Goal: Find specific page/section: Find specific page/section

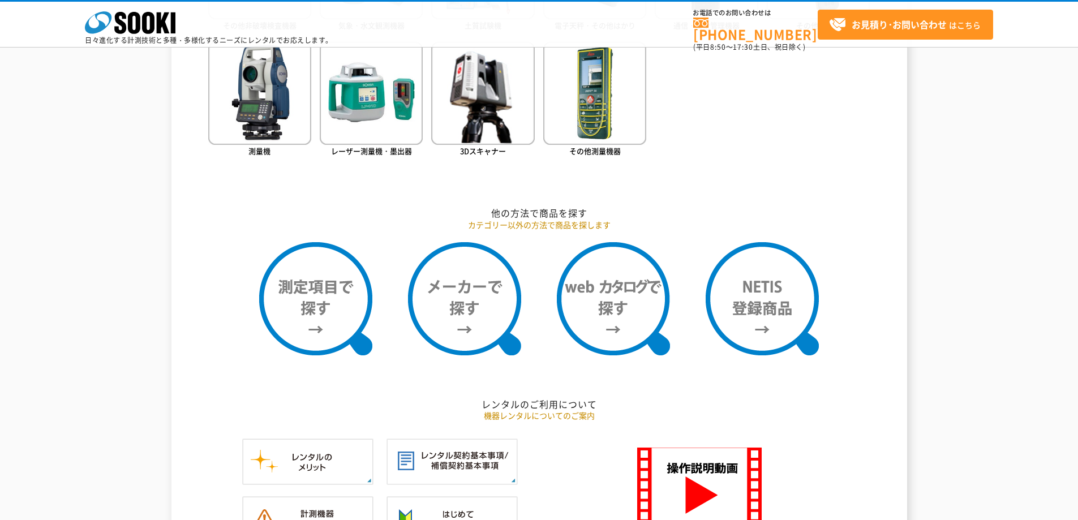
scroll to position [962, 0]
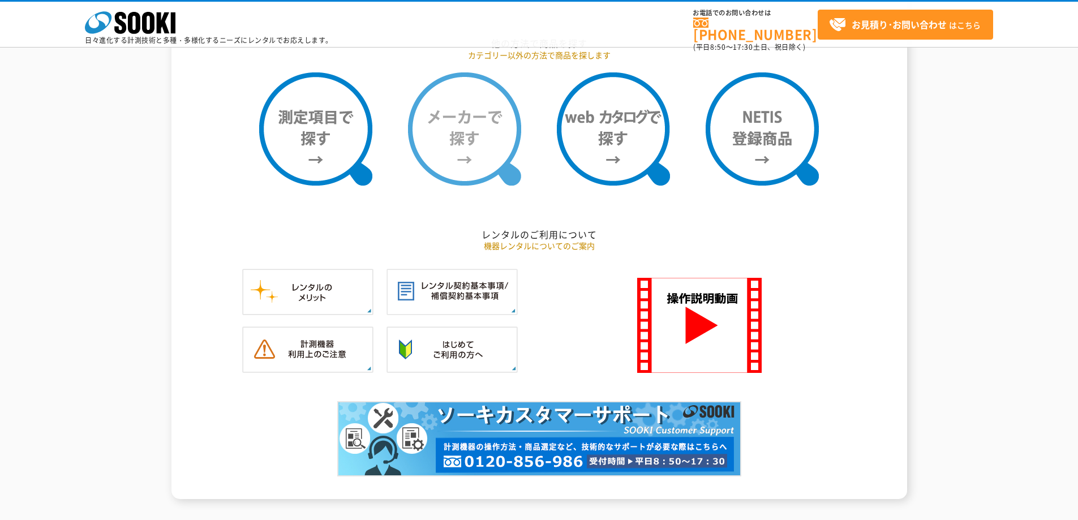
click at [498, 134] on img at bounding box center [464, 128] width 113 height 113
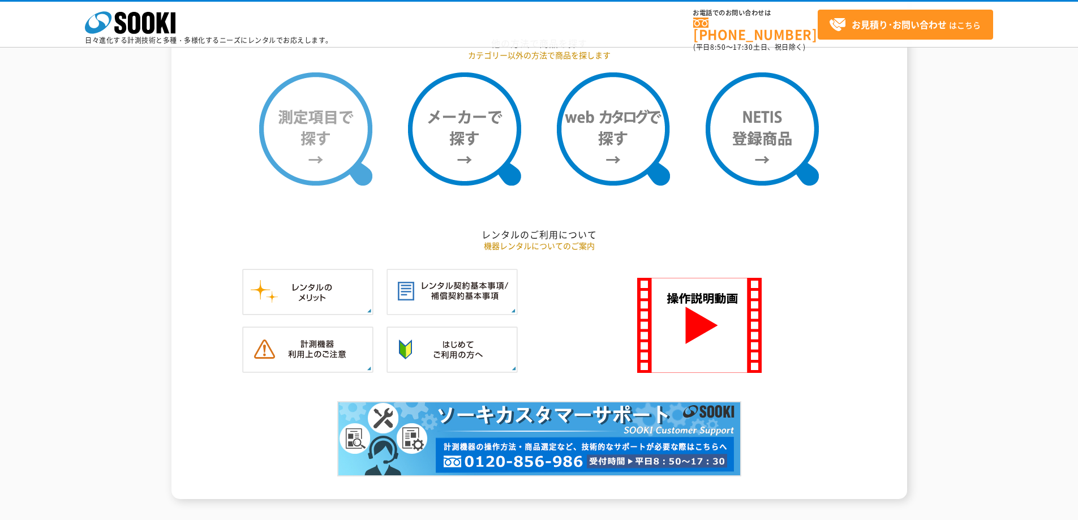
click at [344, 128] on img at bounding box center [315, 128] width 113 height 113
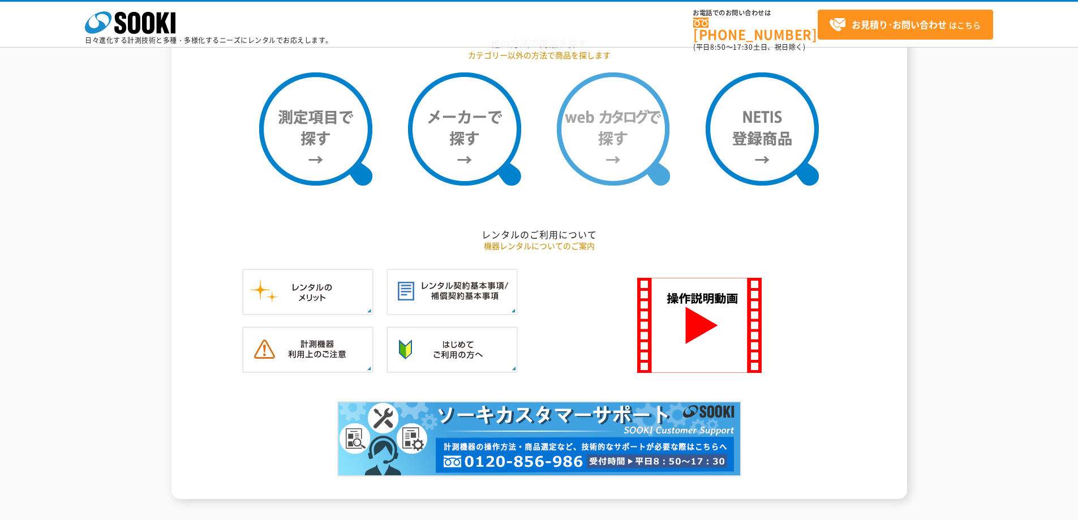
click at [617, 136] on img at bounding box center [613, 128] width 113 height 113
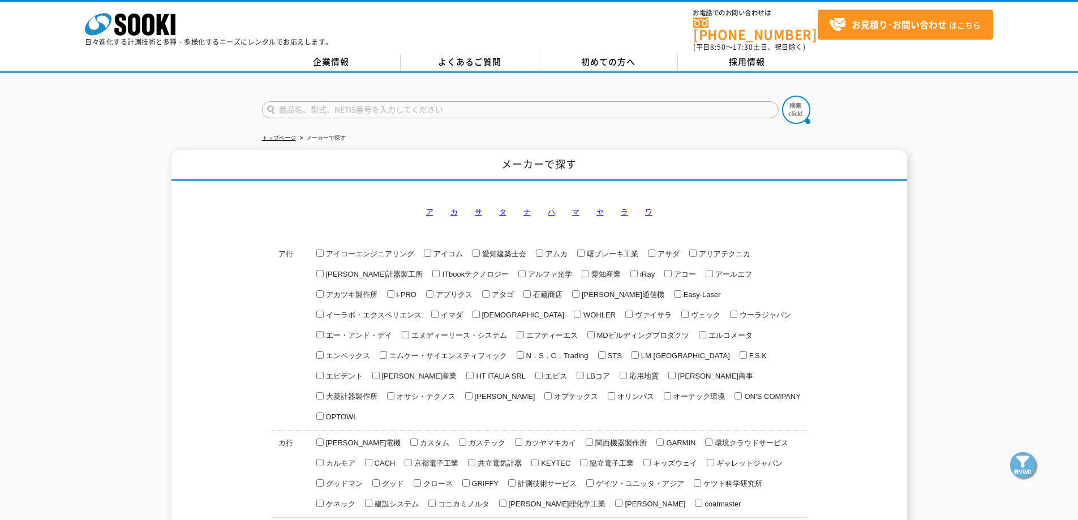
click at [319, 250] on input "アイコーエンジニアリング" at bounding box center [319, 253] width 7 height 7
checkbox input "true"
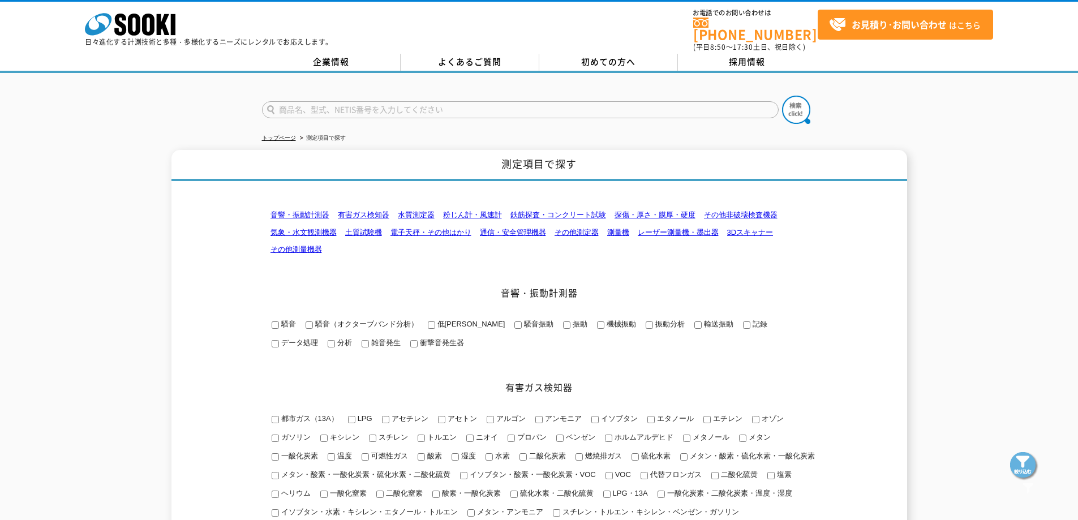
scroll to position [113, 0]
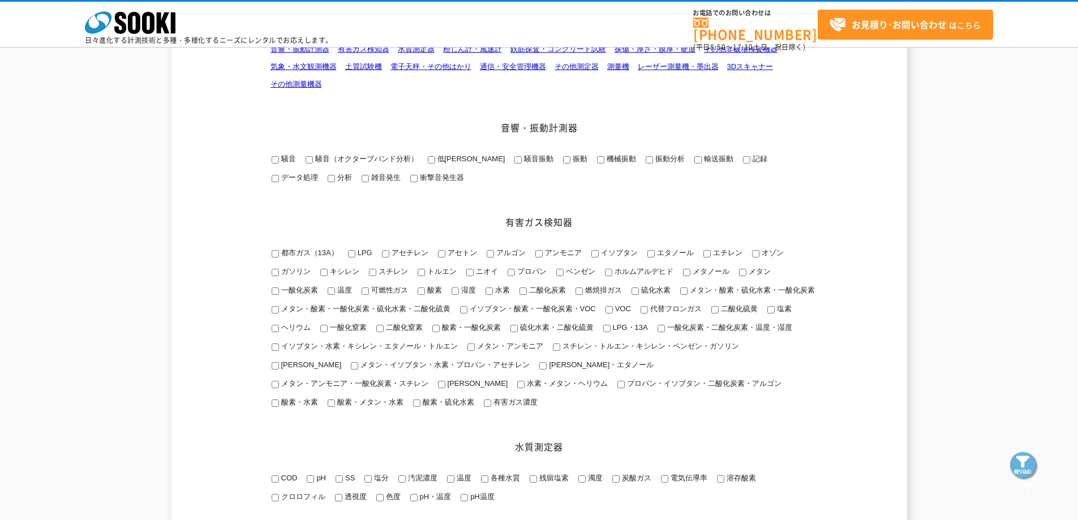
click at [335, 175] on span "分析" at bounding box center [343, 177] width 17 height 8
click at [328, 175] on input "分析" at bounding box center [331, 178] width 7 height 7
checkbox input "true"
